Goal: Find specific page/section: Find specific page/section

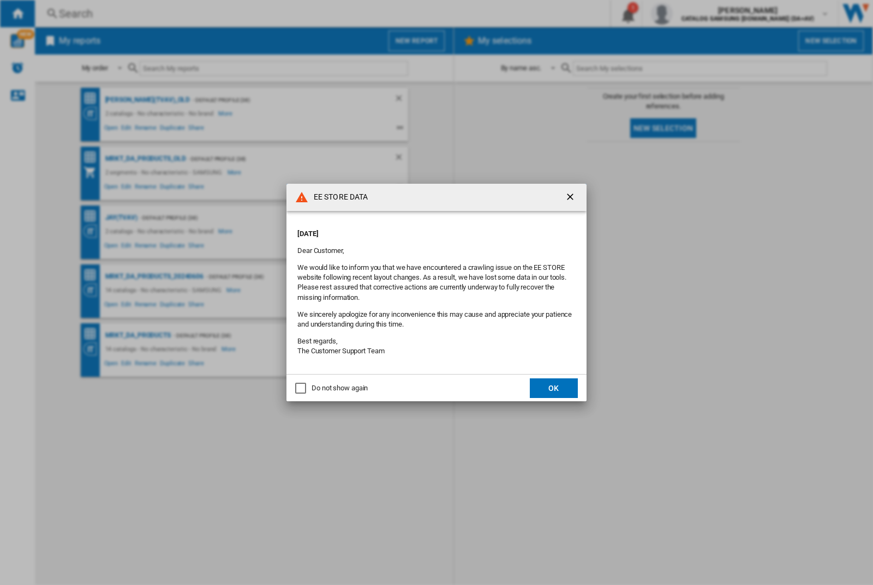
click at [424, 230] on p "[DATE]" at bounding box center [436, 234] width 278 height 10
click at [694, 14] on div "EE STORE DATA [DATE] Dear Customer, We would like to inform you that we have en…" at bounding box center [436, 292] width 873 height 585
click at [424, 230] on p "[DATE]" at bounding box center [436, 234] width 278 height 10
click at [694, 14] on div "EE STORE DATA [DATE] Dear Customer, We would like to inform you that we have en…" at bounding box center [436, 292] width 873 height 585
click at [424, 230] on p "[DATE]" at bounding box center [436, 234] width 278 height 10
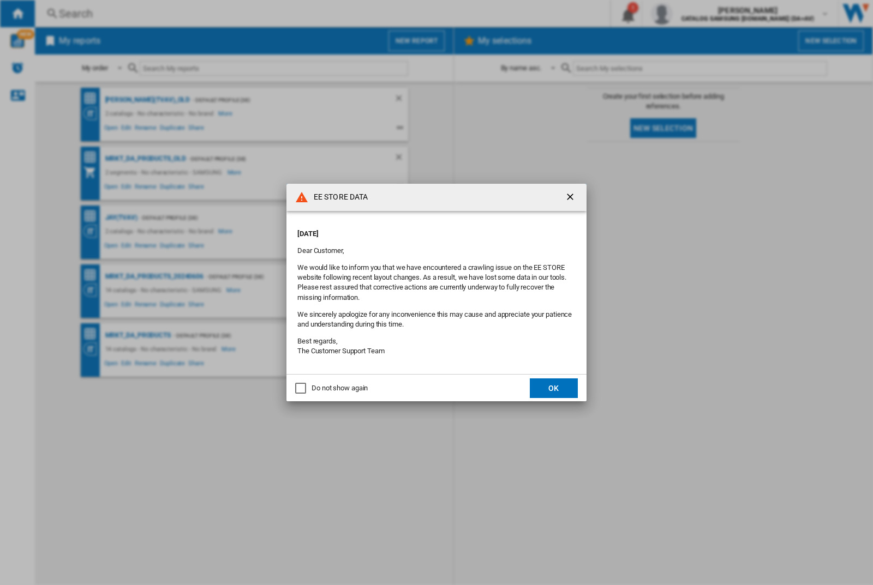
click at [694, 14] on div "EE STORE DATA [DATE] Dear Customer, We would like to inform you that we have en…" at bounding box center [436, 292] width 873 height 585
click at [424, 230] on p "[DATE]" at bounding box center [436, 234] width 278 height 10
click at [694, 14] on div "EE STORE DATA [DATE] Dear Customer, We would like to inform you that we have en…" at bounding box center [436, 292] width 873 height 585
click at [424, 230] on p "[DATE]" at bounding box center [436, 234] width 278 height 10
click at [694, 14] on div "EE STORE DATA [DATE] Dear Customer, We would like to inform you that we have en…" at bounding box center [436, 292] width 873 height 585
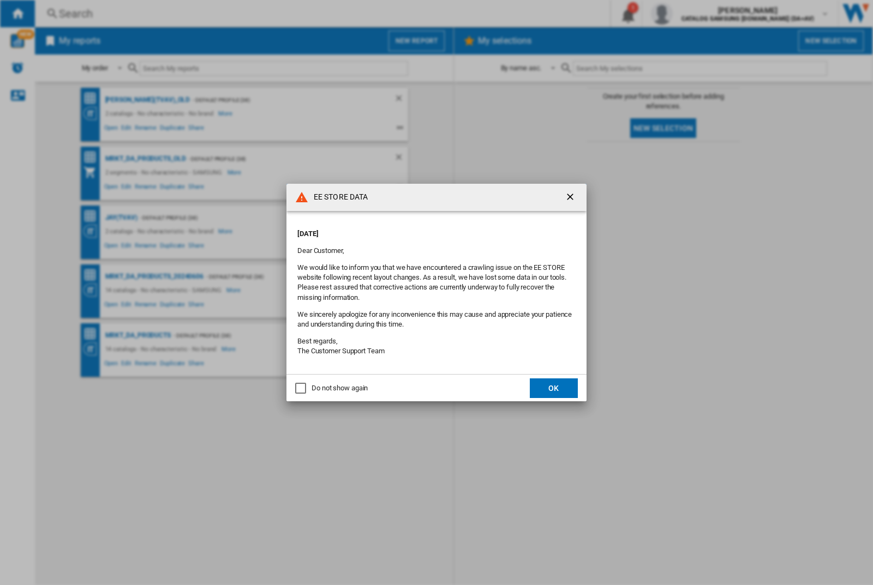
click at [424, 230] on p "[DATE]" at bounding box center [436, 234] width 278 height 10
click at [694, 14] on div "EE STORE DATA [DATE] Dear Customer, We would like to inform you that we have en…" at bounding box center [436, 292] width 873 height 585
click at [424, 230] on p "[DATE]" at bounding box center [436, 234] width 278 height 10
click at [694, 14] on div "EE STORE DATA [DATE] Dear Customer, We would like to inform you that we have en…" at bounding box center [436, 292] width 873 height 585
click at [424, 230] on p "[DATE]" at bounding box center [436, 234] width 278 height 10
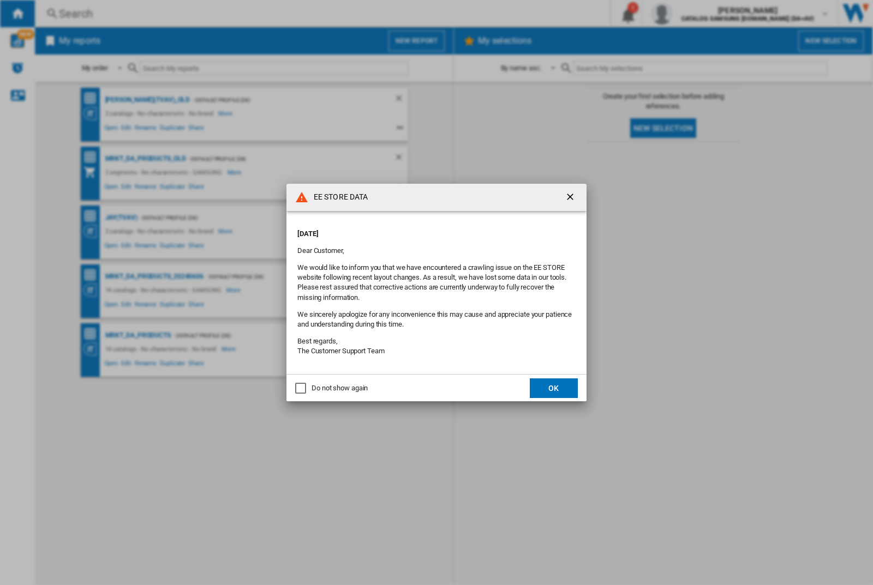
click at [694, 14] on div "EE STORE DATA [DATE] Dear Customer, We would like to inform you that we have en…" at bounding box center [436, 292] width 873 height 585
click at [424, 230] on p "[DATE]" at bounding box center [436, 234] width 278 height 10
click at [694, 14] on div "EE STORE DATA [DATE] Dear Customer, We would like to inform you that we have en…" at bounding box center [436, 292] width 873 height 585
click at [424, 230] on p "[DATE]" at bounding box center [436, 234] width 278 height 10
click at [694, 14] on div "EE STORE DATA [DATE] Dear Customer, We would like to inform you that we have en…" at bounding box center [436, 292] width 873 height 585
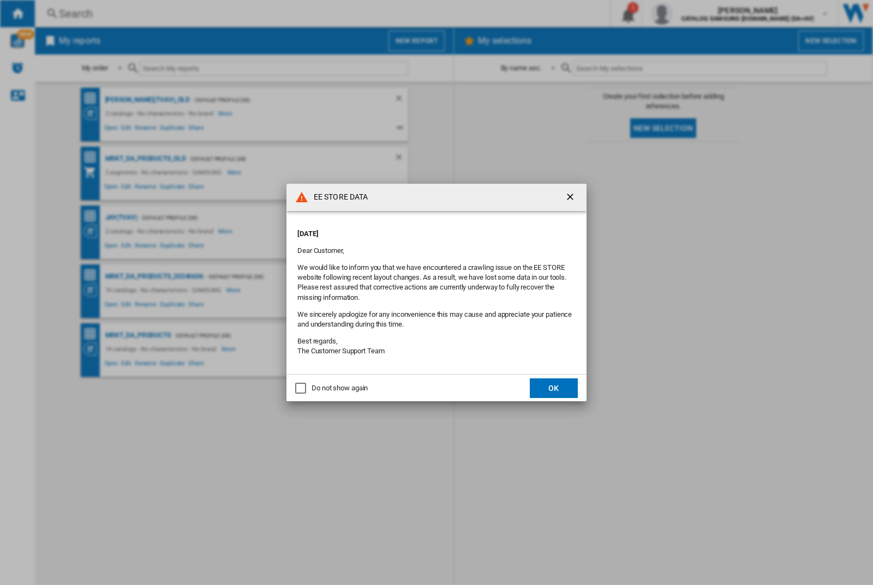
click at [424, 230] on p "[DATE]" at bounding box center [436, 234] width 278 height 10
click at [694, 14] on div "EE STORE DATA [DATE] Dear Customer, We would like to inform you that we have en…" at bounding box center [436, 292] width 873 height 585
click at [424, 230] on p "[DATE]" at bounding box center [436, 234] width 278 height 10
click at [694, 14] on div "EE STORE DATA [DATE] Dear Customer, We would like to inform you that we have en…" at bounding box center [436, 292] width 873 height 585
click at [424, 230] on p "[DATE]" at bounding box center [436, 234] width 278 height 10
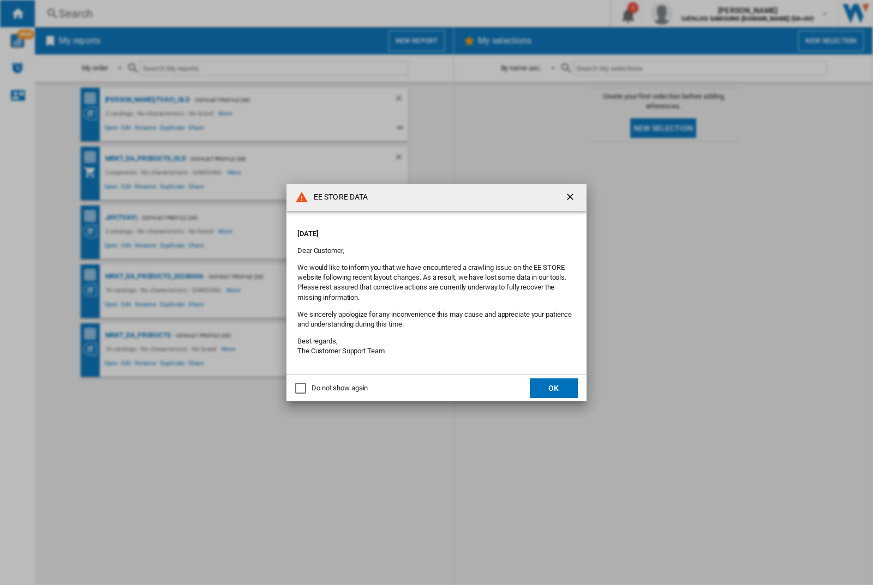
click at [694, 14] on div "EE STORE DATA [DATE] Dear Customer, We would like to inform you that we have en…" at bounding box center [436, 292] width 873 height 585
click at [424, 230] on p "[DATE]" at bounding box center [436, 234] width 278 height 10
click at [694, 14] on div "EE STORE DATA [DATE] Dear Customer, We would like to inform you that we have en…" at bounding box center [436, 292] width 873 height 585
click at [424, 230] on p "[DATE]" at bounding box center [436, 234] width 278 height 10
click at [694, 14] on div "EE STORE DATA [DATE] Dear Customer, We would like to inform you that we have en…" at bounding box center [436, 292] width 873 height 585
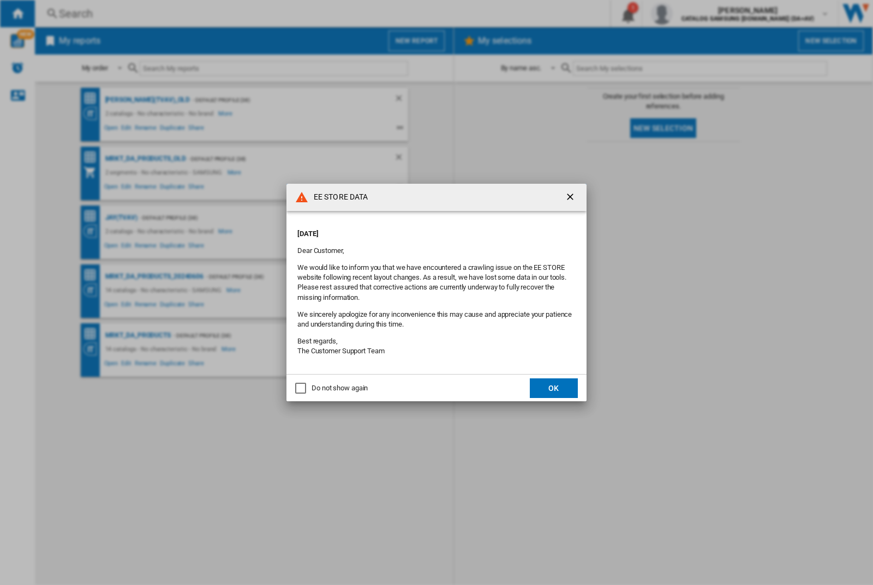
click at [424, 230] on p "[DATE]" at bounding box center [436, 234] width 278 height 10
click at [694, 14] on div "EE STORE DATA [DATE] Dear Customer, We would like to inform you that we have en…" at bounding box center [436, 292] width 873 height 585
click at [424, 230] on p "[DATE]" at bounding box center [436, 234] width 278 height 10
click at [694, 14] on div "EE STORE DATA [DATE] Dear Customer, We would like to inform you that we have en…" at bounding box center [436, 292] width 873 height 585
click at [424, 230] on p "[DATE]" at bounding box center [436, 234] width 278 height 10
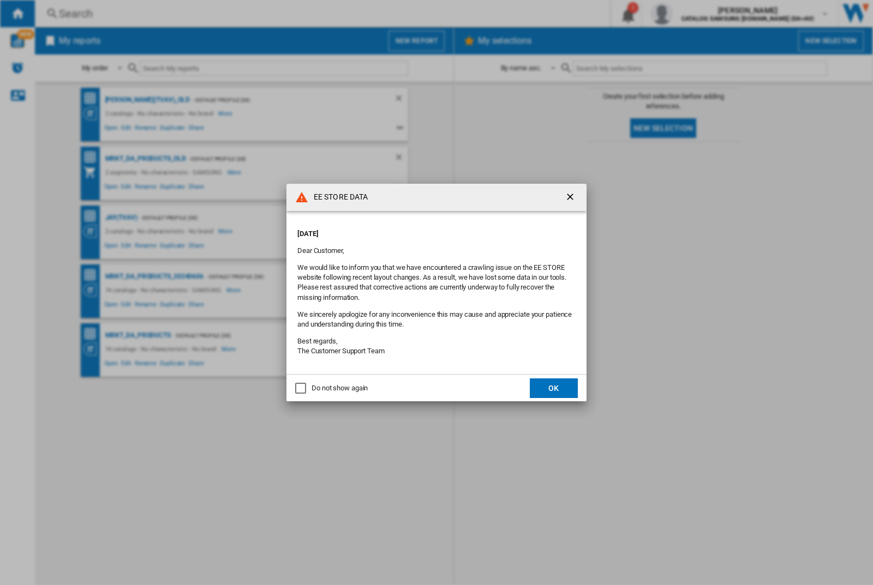
click at [694, 14] on div "EE STORE DATA [DATE] Dear Customer, We would like to inform you that we have en…" at bounding box center [436, 292] width 873 height 585
click at [424, 230] on p "[DATE]" at bounding box center [436, 234] width 278 height 10
click at [694, 14] on div "EE STORE DATA [DATE] Dear Customer, We would like to inform you that we have en…" at bounding box center [436, 292] width 873 height 585
click at [424, 230] on p "[DATE]" at bounding box center [436, 234] width 278 height 10
click at [694, 14] on div "EE STORE DATA [DATE] Dear Customer, We would like to inform you that we have en…" at bounding box center [436, 292] width 873 height 585
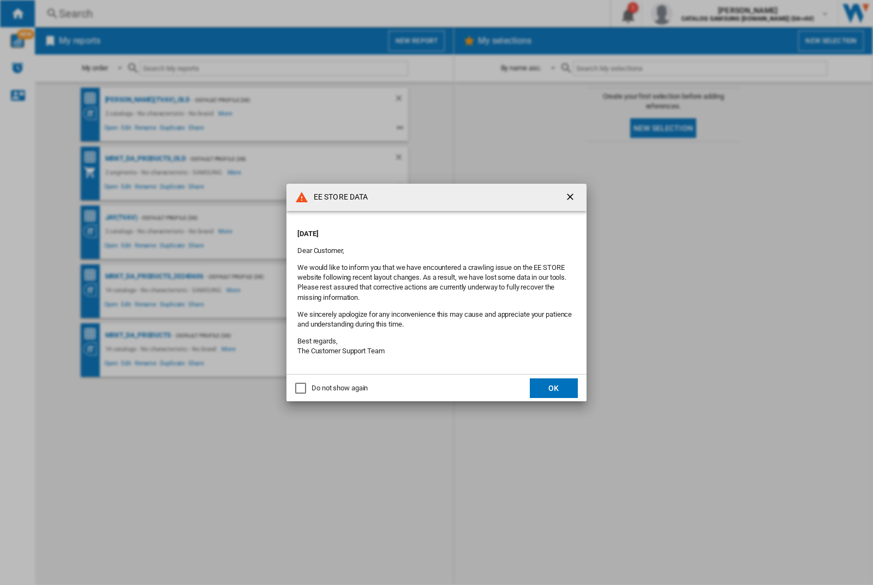
click at [424, 230] on p "[DATE]" at bounding box center [436, 234] width 278 height 10
click at [694, 14] on div "EE STORE DATA [DATE] Dear Customer, We would like to inform you that we have en…" at bounding box center [436, 292] width 873 height 585
click at [424, 230] on p "[DATE]" at bounding box center [436, 234] width 278 height 10
click at [694, 14] on div "EE STORE DATA [DATE] Dear Customer, We would like to inform you that we have en…" at bounding box center [436, 292] width 873 height 585
click at [424, 230] on p "[DATE]" at bounding box center [436, 234] width 278 height 10
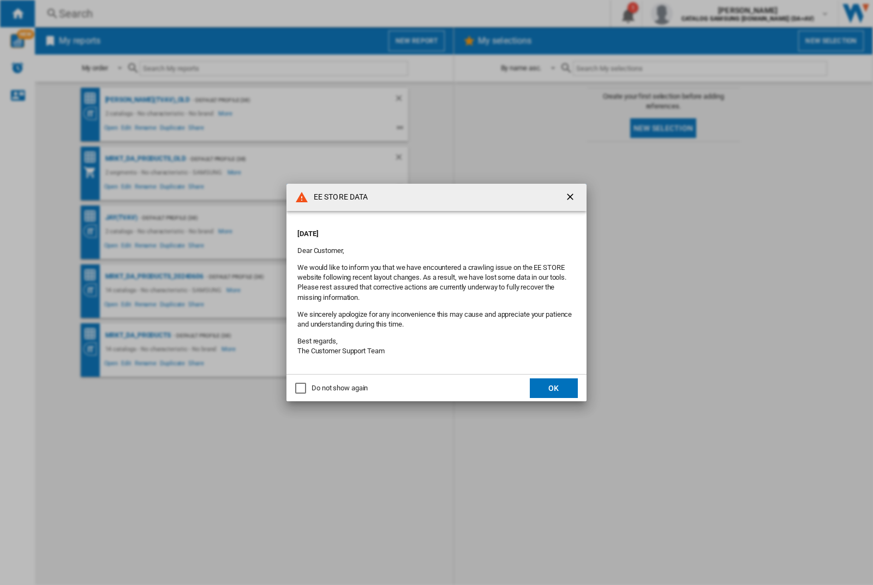
click at [694, 14] on div "EE STORE DATA [DATE] Dear Customer, We would like to inform you that we have en…" at bounding box center [436, 292] width 873 height 585
click at [424, 230] on p "[DATE]" at bounding box center [436, 234] width 278 height 10
click at [694, 14] on div "EE STORE DATA [DATE] Dear Customer, We would like to inform you that we have en…" at bounding box center [436, 292] width 873 height 585
click at [424, 230] on p "[DATE]" at bounding box center [436, 234] width 278 height 10
click at [694, 14] on div "EE STORE DATA [DATE] Dear Customer, We would like to inform you that we have en…" at bounding box center [436, 292] width 873 height 585
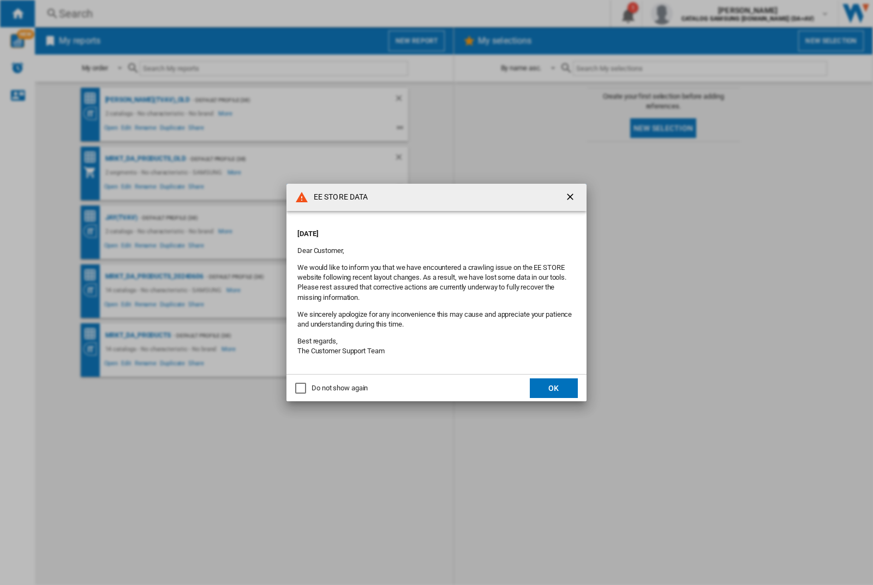
click at [424, 230] on p "[DATE]" at bounding box center [436, 234] width 278 height 10
click at [694, 14] on div "EE STORE DATA [DATE] Dear Customer, We would like to inform you that we have en…" at bounding box center [436, 292] width 873 height 585
click at [424, 230] on p "[DATE]" at bounding box center [436, 234] width 278 height 10
click at [694, 14] on div "EE STORE DATA [DATE] Dear Customer, We would like to inform you that we have en…" at bounding box center [436, 292] width 873 height 585
click at [424, 230] on p "[DATE]" at bounding box center [436, 234] width 278 height 10
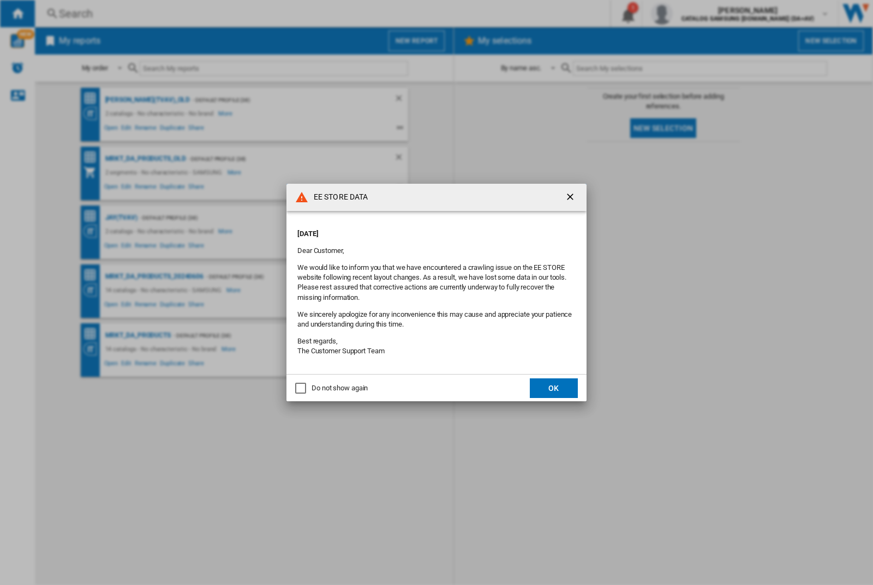
click at [694, 14] on div "EE STORE DATA [DATE] Dear Customer, We would like to inform you that we have en…" at bounding box center [436, 292] width 873 height 585
click at [424, 230] on p "[DATE]" at bounding box center [436, 234] width 278 height 10
click at [694, 14] on div "EE STORE DATA [DATE] Dear Customer, We would like to inform you that we have en…" at bounding box center [436, 292] width 873 height 585
click at [424, 230] on p "[DATE]" at bounding box center [436, 234] width 278 height 10
click at [694, 14] on div "EE STORE DATA [DATE] Dear Customer, We would like to inform you that we have en…" at bounding box center [436, 292] width 873 height 585
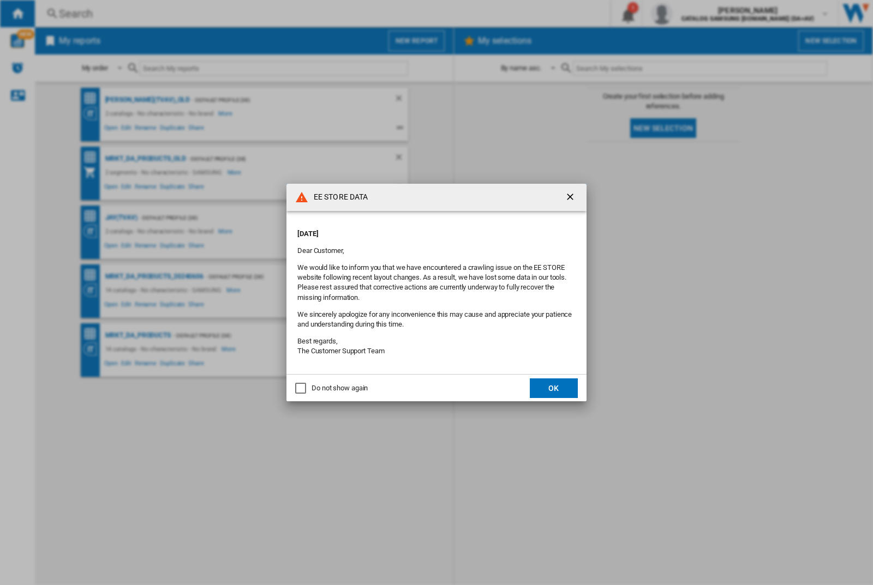
click at [424, 230] on p "[DATE]" at bounding box center [436, 234] width 278 height 10
click at [694, 14] on div "EE STORE DATA [DATE] Dear Customer, We would like to inform you that we have en…" at bounding box center [436, 292] width 873 height 585
click at [424, 230] on p "[DATE]" at bounding box center [436, 234] width 278 height 10
click at [694, 14] on div "EE STORE DATA [DATE] Dear Customer, We would like to inform you that we have en…" at bounding box center [436, 292] width 873 height 585
click at [424, 230] on p "[DATE]" at bounding box center [436, 234] width 278 height 10
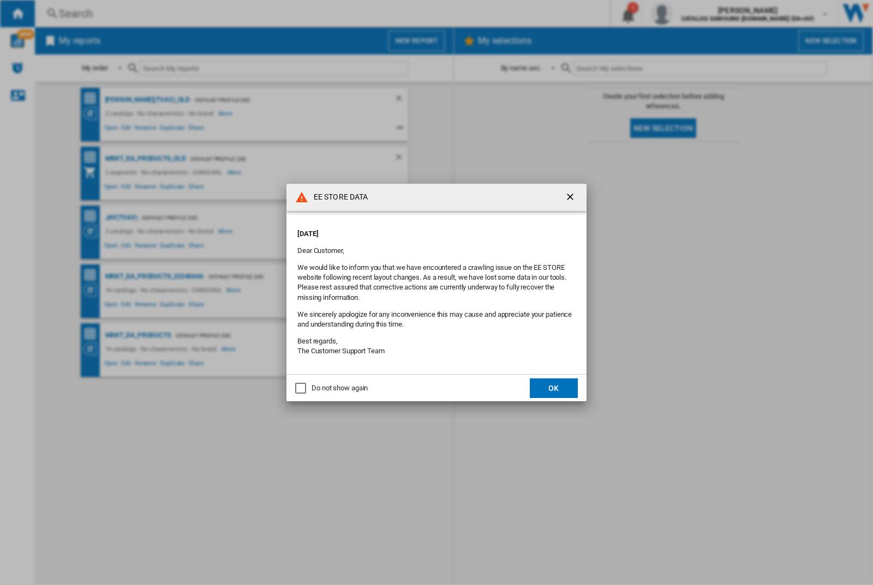
click at [694, 14] on div "EE STORE DATA [DATE] Dear Customer, We would like to inform you that we have en…" at bounding box center [436, 292] width 873 height 585
click at [424, 230] on p "[DATE]" at bounding box center [436, 234] width 278 height 10
click at [694, 14] on div "EE STORE DATA [DATE] Dear Customer, We would like to inform you that we have en…" at bounding box center [436, 292] width 873 height 585
click at [424, 230] on p "[DATE]" at bounding box center [436, 234] width 278 height 10
click at [694, 14] on div "EE STORE DATA [DATE] Dear Customer, We would like to inform you that we have en…" at bounding box center [436, 292] width 873 height 585
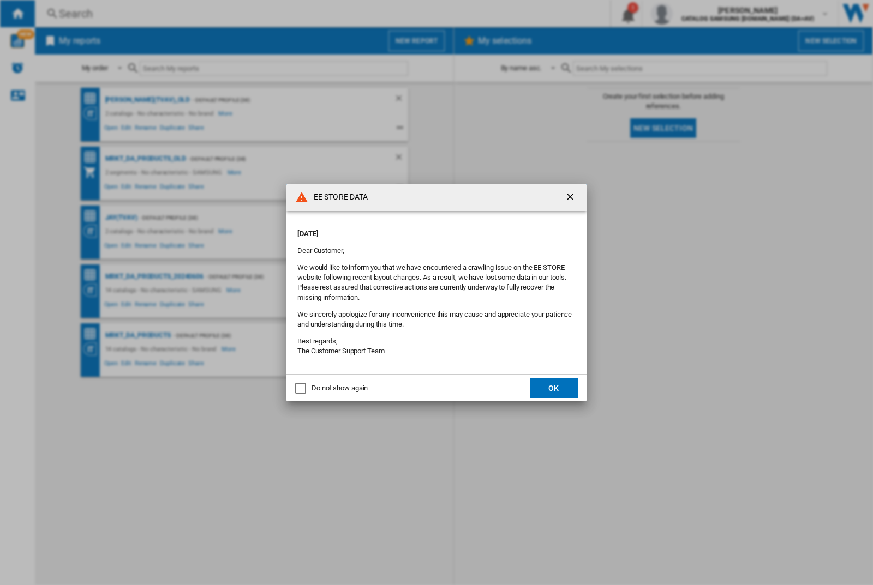
click at [424, 230] on p "[DATE]" at bounding box center [436, 234] width 278 height 10
click at [694, 14] on div "EE STORE DATA [DATE] Dear Customer, We would like to inform you that we have en…" at bounding box center [436, 292] width 873 height 585
click at [424, 230] on p "[DATE]" at bounding box center [436, 234] width 278 height 10
click at [694, 14] on div "EE STORE DATA [DATE] Dear Customer, We would like to inform you that we have en…" at bounding box center [436, 292] width 873 height 585
click at [424, 230] on p "[DATE]" at bounding box center [436, 234] width 278 height 10
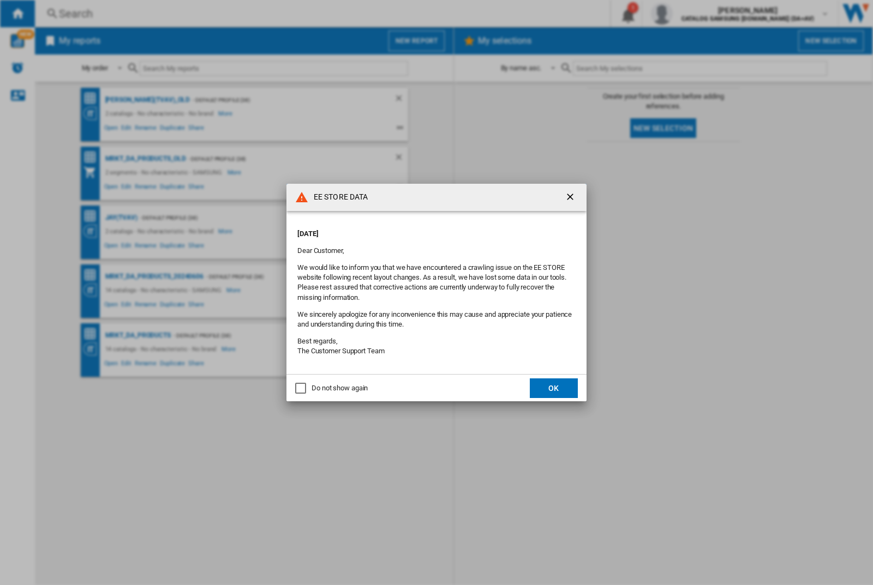
click at [694, 14] on div "EE STORE DATA [DATE] Dear Customer, We would like to inform you that we have en…" at bounding box center [436, 292] width 873 height 585
